Goal: Transaction & Acquisition: Download file/media

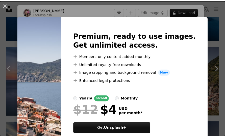
scroll to position [478, 0]
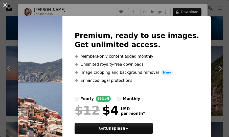
click at [217, 33] on div "An X shape Premium, ready to use images. Get unlimited access. A plus sign Memb…" at bounding box center [114, 68] width 229 height 137
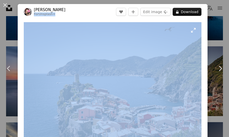
drag, startPoint x: 85, startPoint y: 12, endPoint x: 64, endPoint y: 23, distance: 24.3
click at [64, 23] on div "[PERSON_NAME] For Unsplash+ A heart A plus sign Edit image Plus sign for Unspla…" at bounding box center [113, 108] width 190 height 208
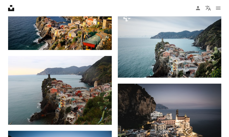
scroll to position [823, 0]
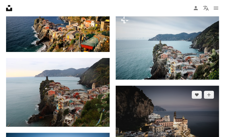
click at [177, 116] on img at bounding box center [168, 120] width 104 height 69
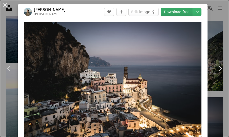
click at [175, 11] on link "Download free" at bounding box center [177, 12] width 32 height 8
